Goal: Go to known website: Access a specific website the user already knows

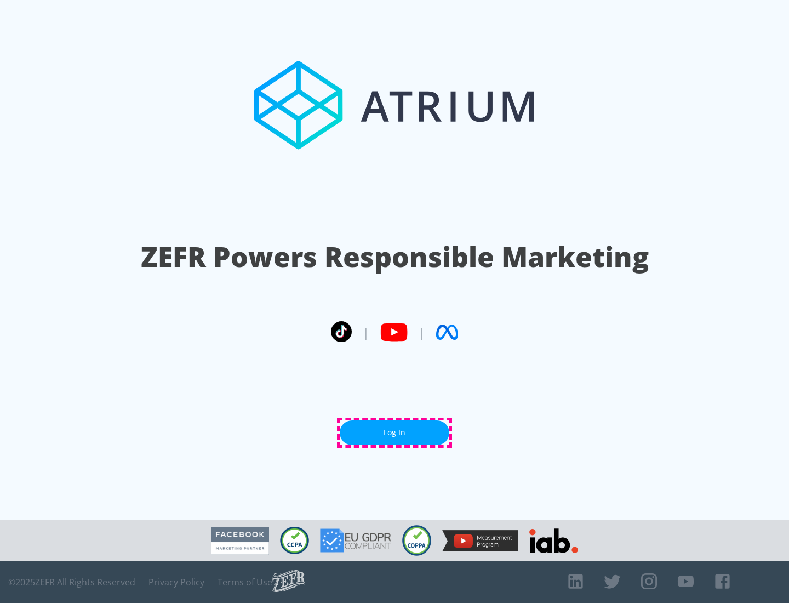
click at [395, 432] on link "Log In" at bounding box center [395, 432] width 110 height 25
